Goal: Connect with others: Connect with others

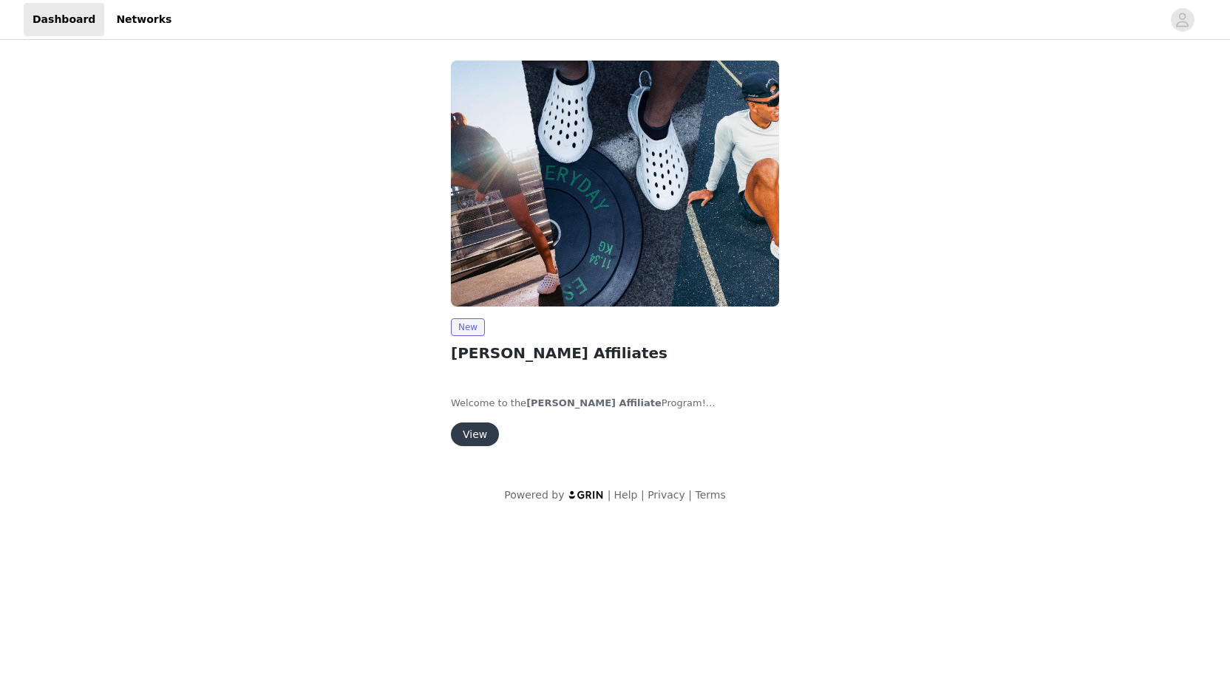
click at [487, 437] on button "View" at bounding box center [475, 435] width 48 height 24
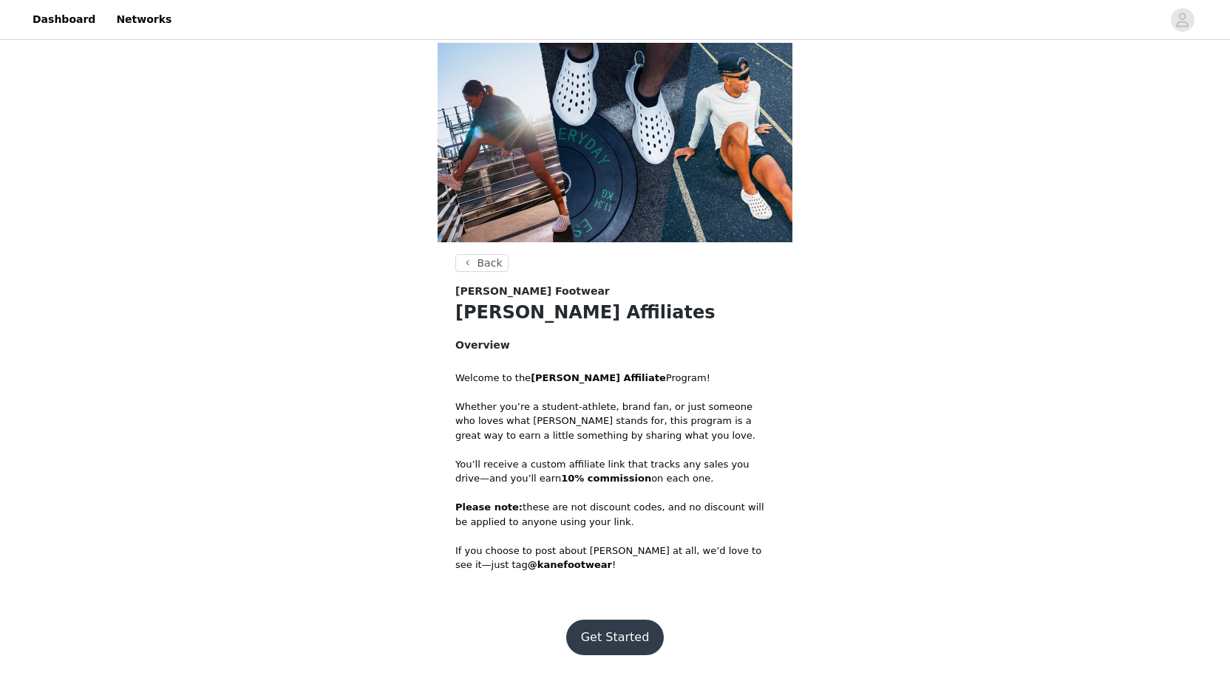
click at [604, 633] on button "Get Started" at bounding box center [615, 637] width 98 height 35
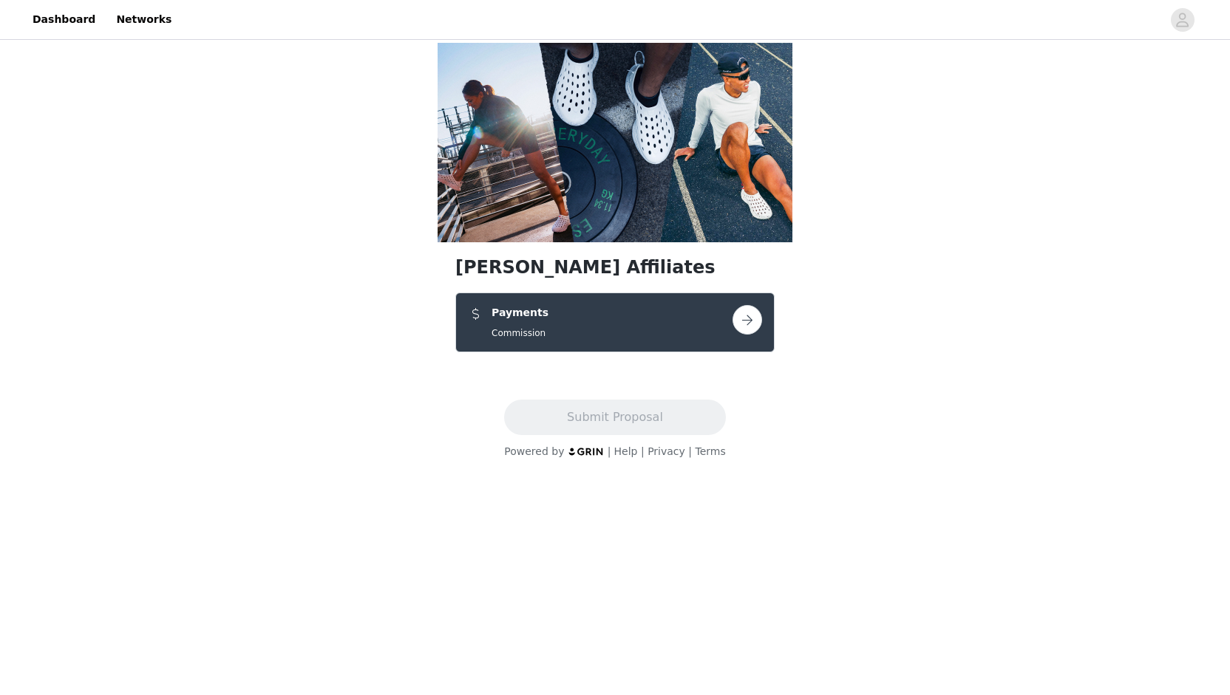
click at [758, 321] on button "button" at bounding box center [747, 320] width 30 height 30
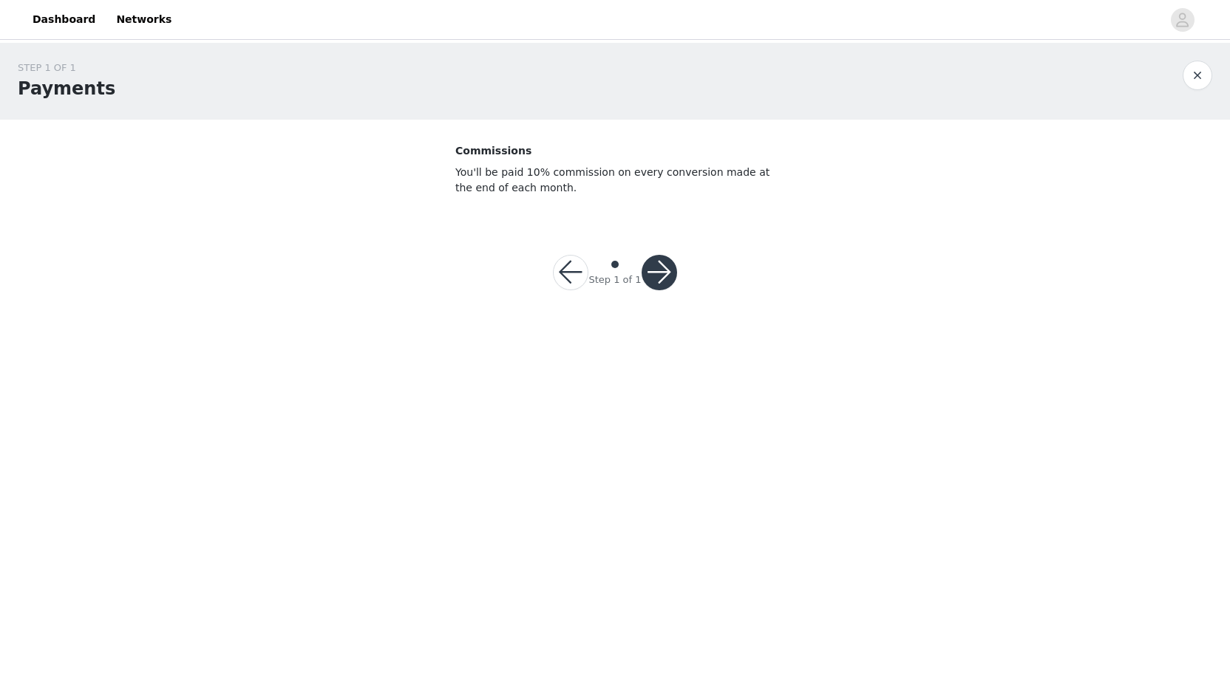
click at [655, 268] on button "button" at bounding box center [658, 272] width 35 height 35
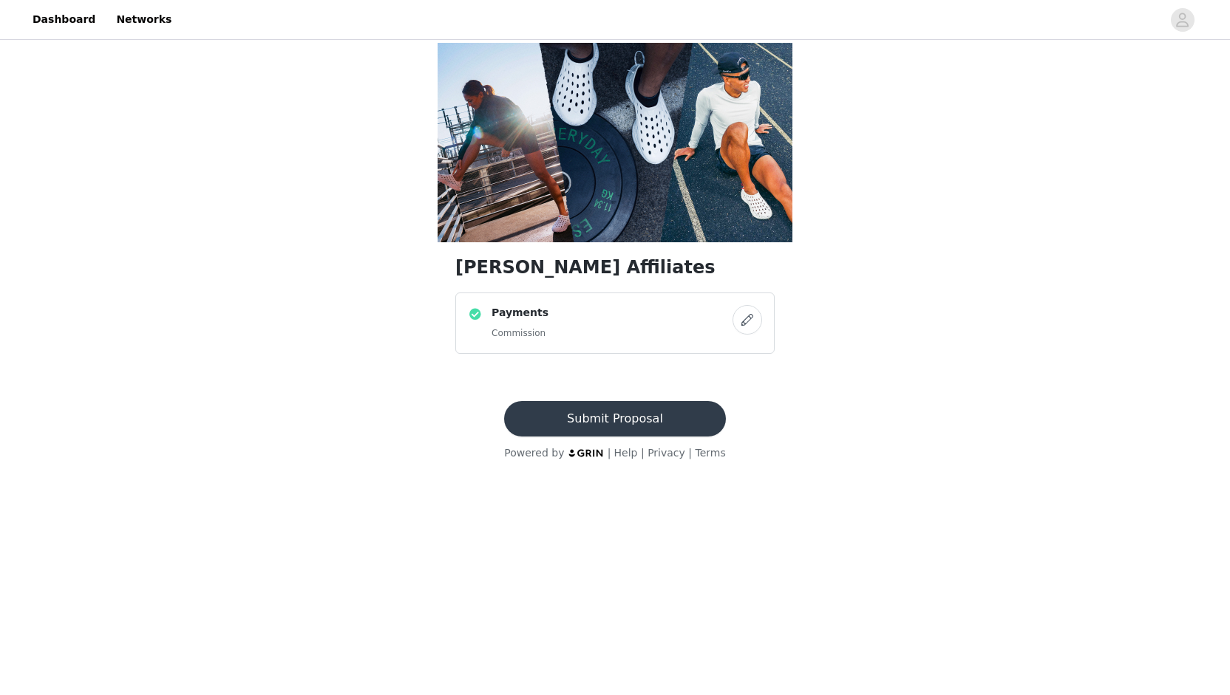
click at [595, 422] on button "Submit Proposal" at bounding box center [614, 418] width 221 height 35
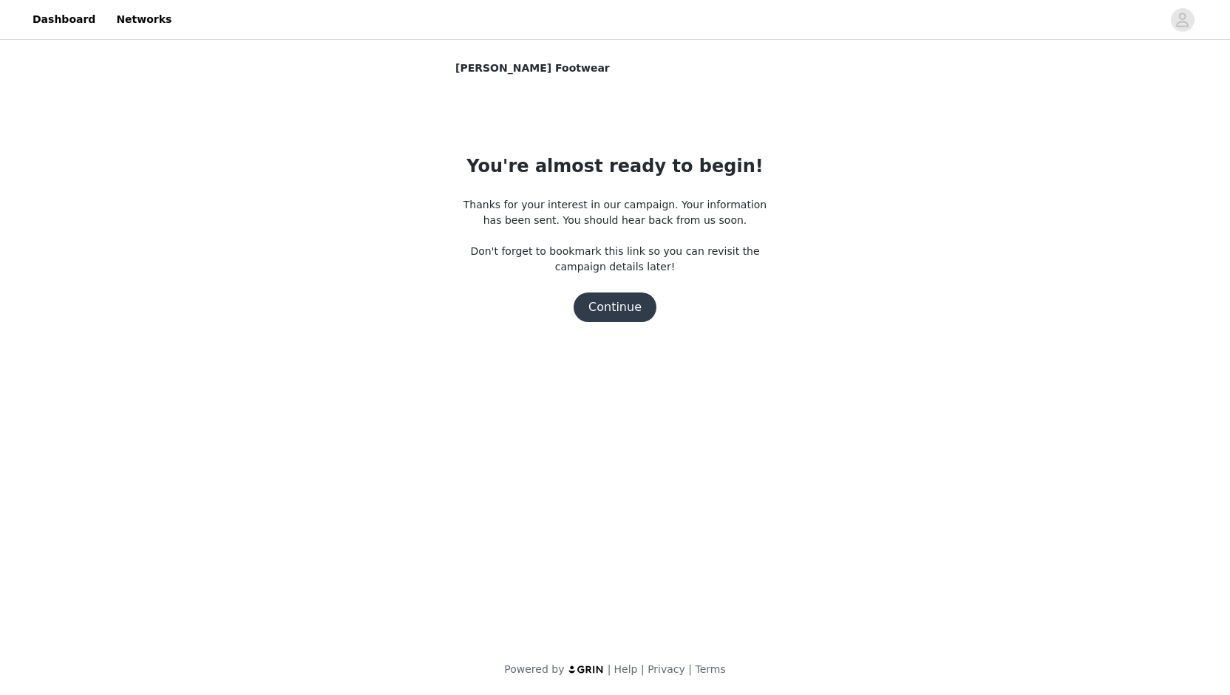
click at [619, 312] on button "Continue" at bounding box center [614, 308] width 83 height 30
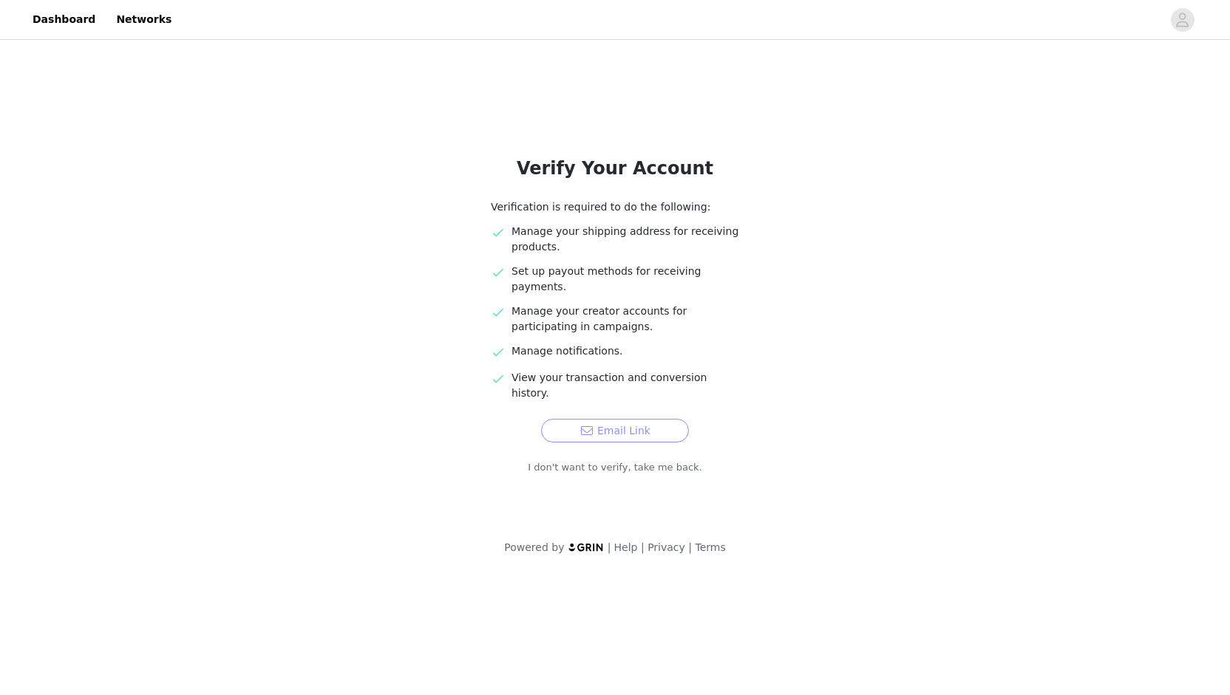
click at [609, 419] on button "Email Link" at bounding box center [615, 431] width 148 height 24
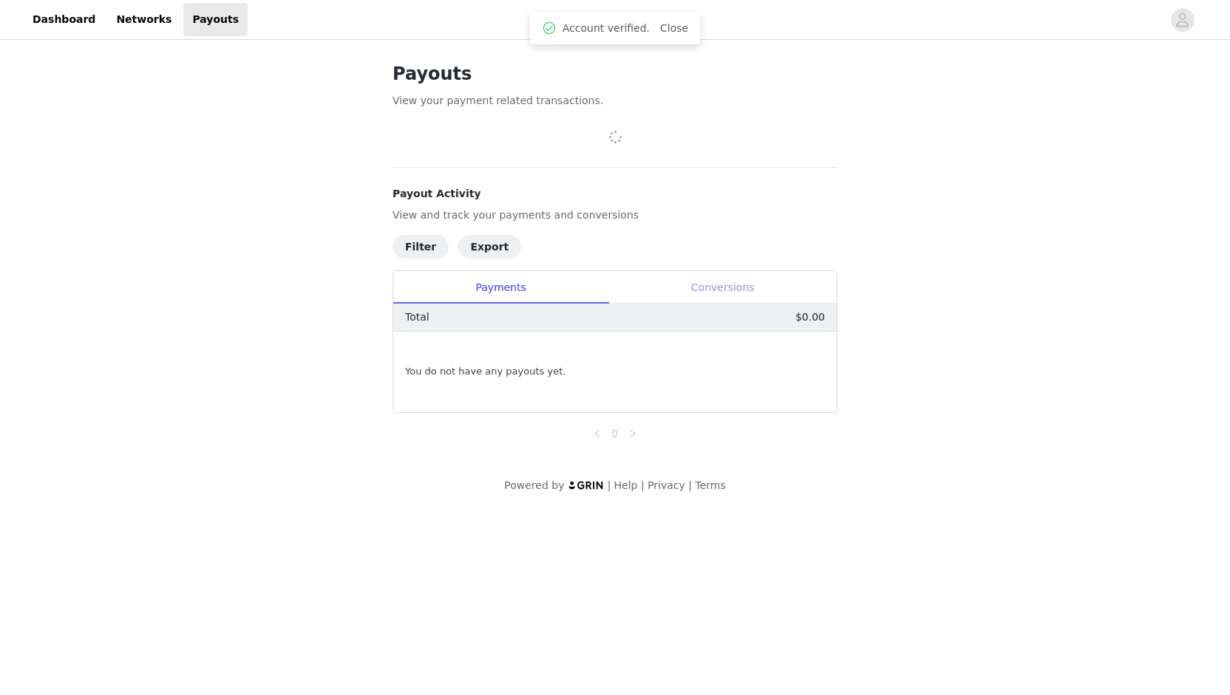
click at [698, 283] on div "Conversions" at bounding box center [722, 287] width 228 height 33
click at [557, 275] on div "Payments" at bounding box center [500, 287] width 215 height 33
click at [113, 23] on link "Networks" at bounding box center [143, 19] width 73 height 33
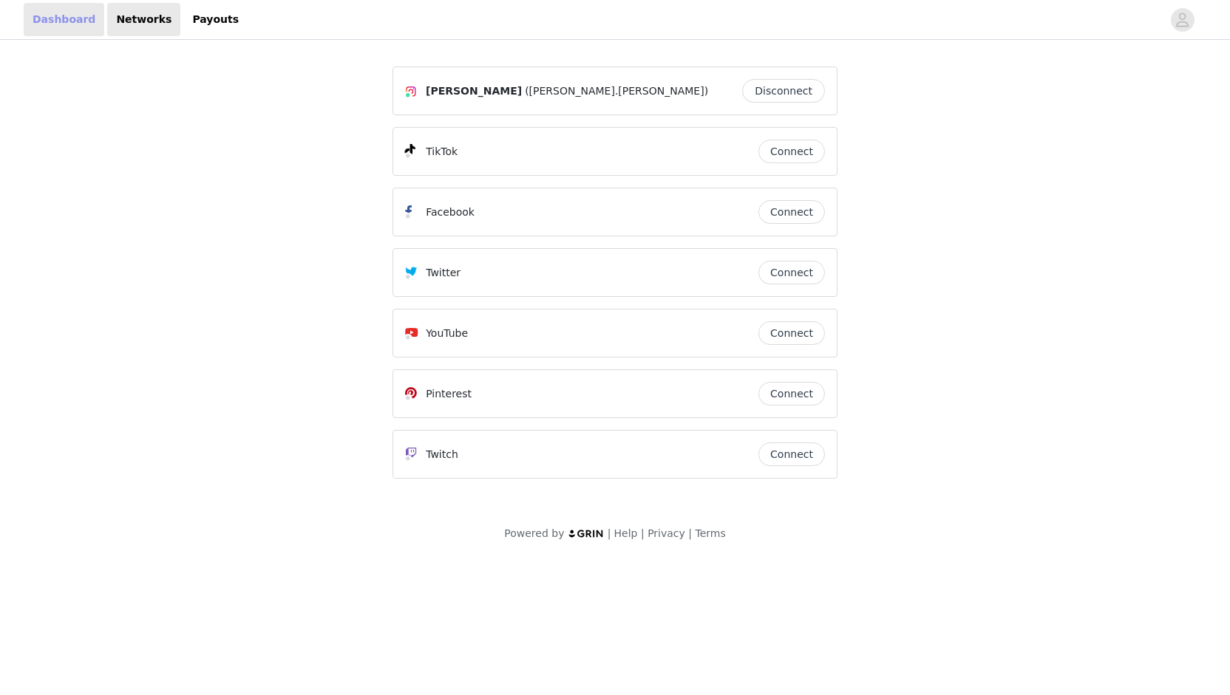
click at [92, 32] on link "Dashboard" at bounding box center [64, 19] width 81 height 33
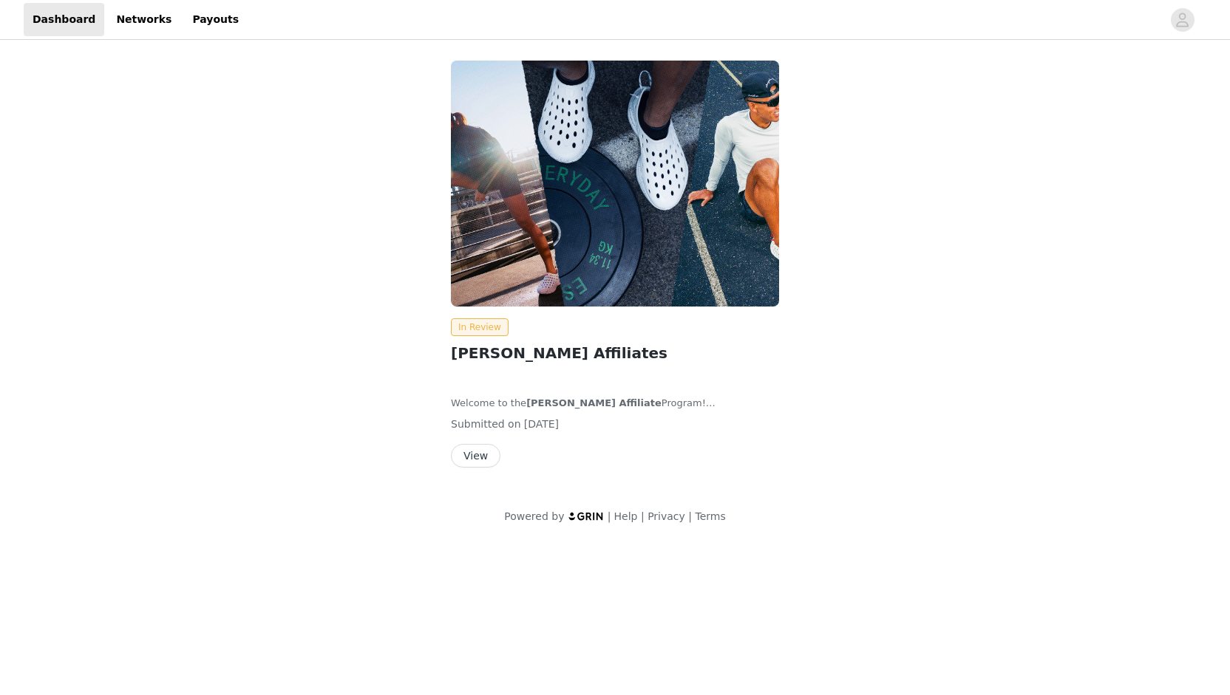
click at [488, 457] on button "View" at bounding box center [476, 456] width 50 height 24
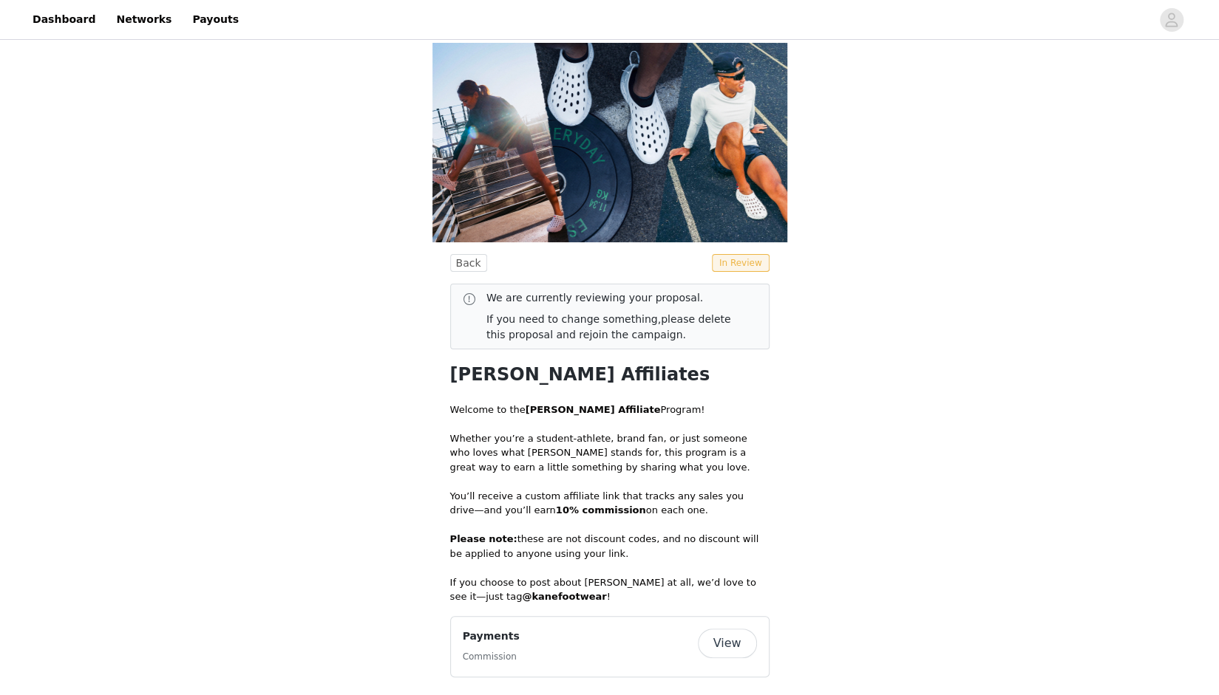
scroll to position [10, 0]
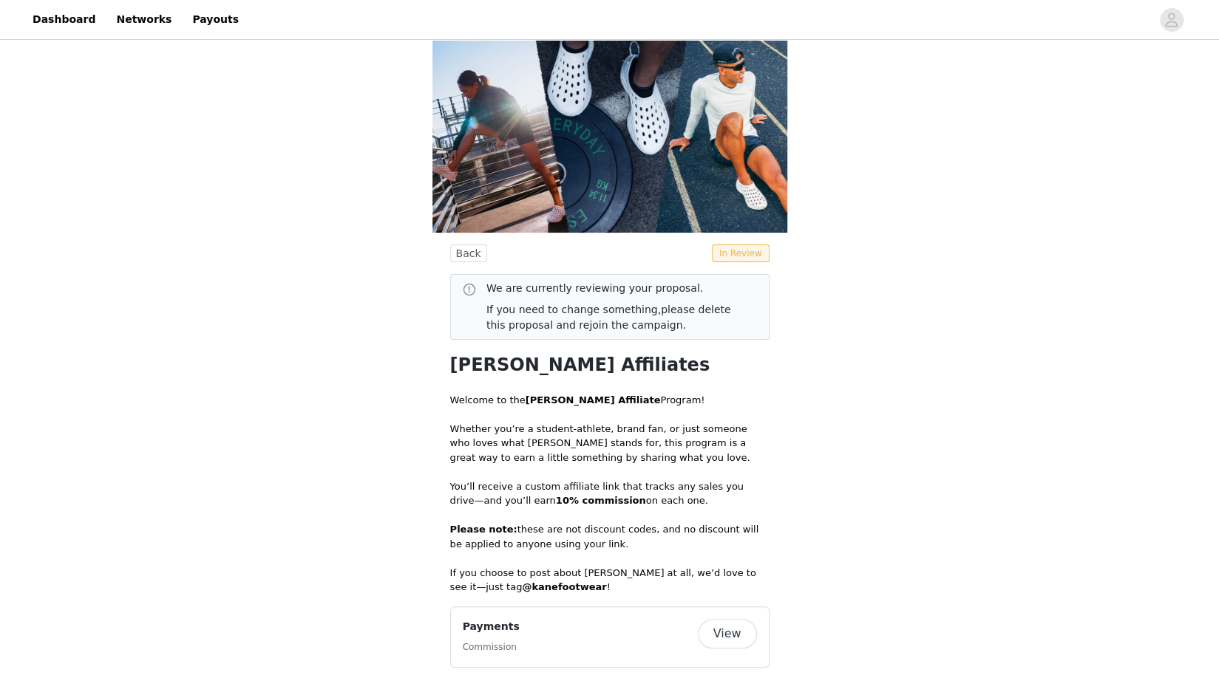
click at [726, 641] on button "View" at bounding box center [727, 634] width 59 height 30
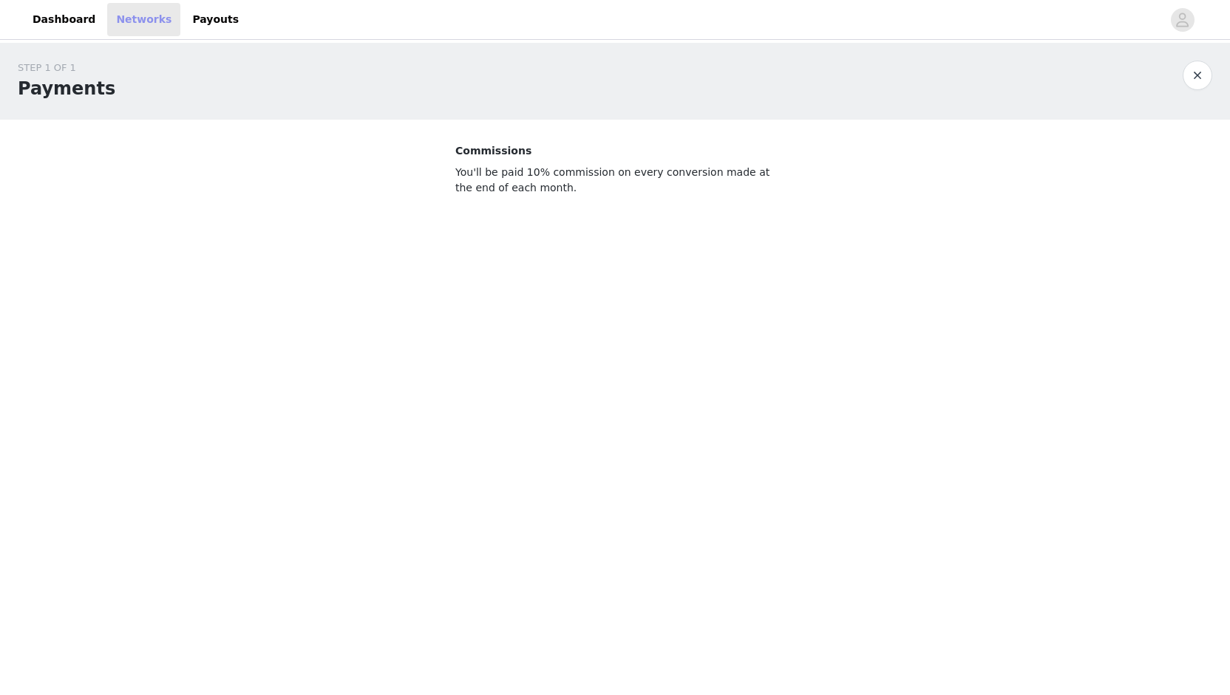
click at [120, 18] on link "Networks" at bounding box center [143, 19] width 73 height 33
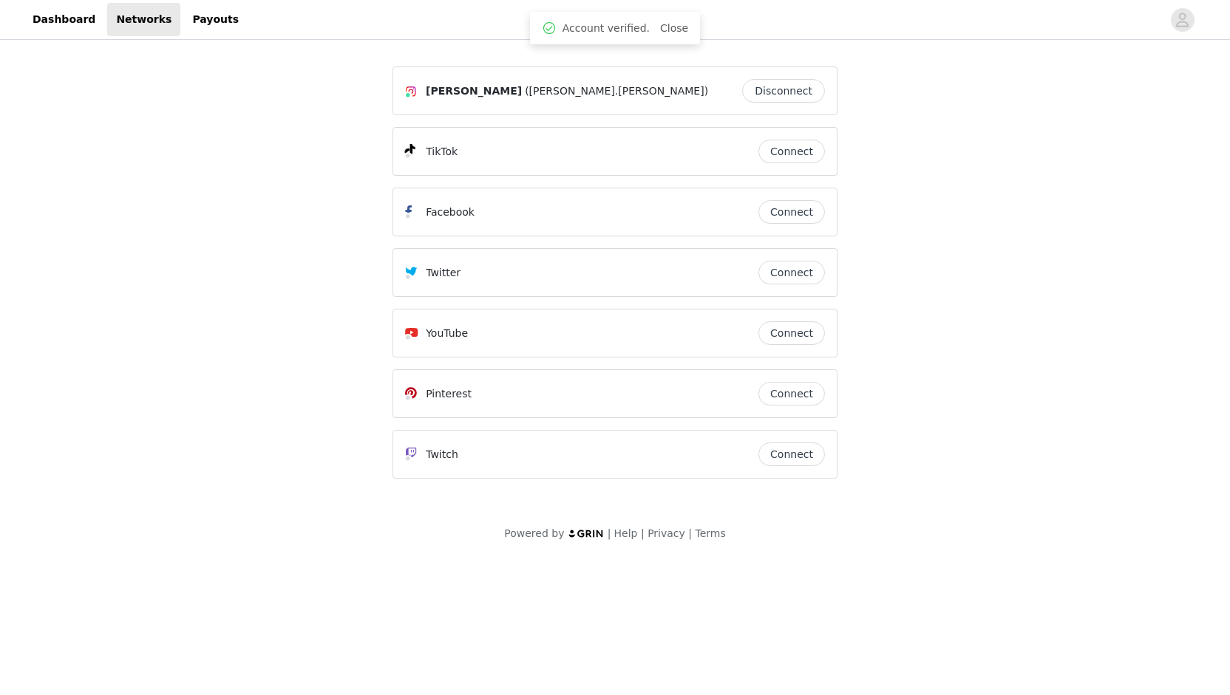
click at [795, 156] on button "Connect" at bounding box center [791, 152] width 67 height 24
click at [73, 28] on link "Dashboard" at bounding box center [64, 19] width 81 height 33
